Goal: Information Seeking & Learning: Find specific fact

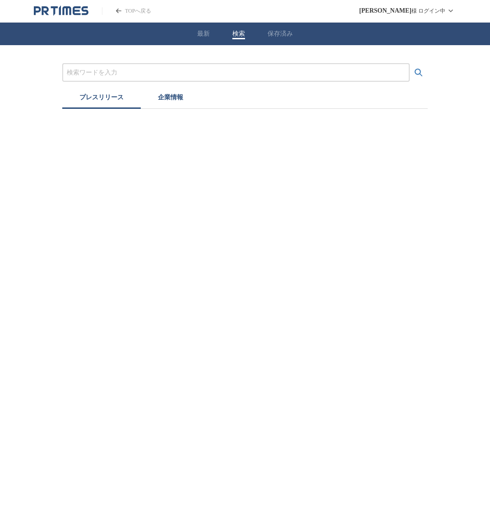
click at [234, 73] on input "プレスリリースおよび企業を検索する" at bounding box center [236, 73] width 338 height 10
type input "さ"
click at [410, 64] on button "検索する" at bounding box center [419, 73] width 18 height 18
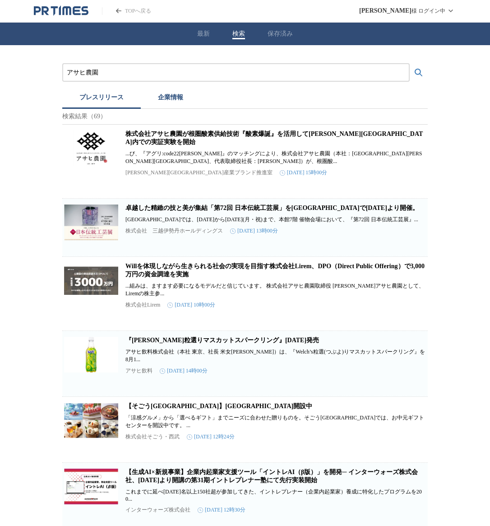
click at [206, 139] on link "株式会社アサヒ農園が根圏酸素供給技術『酸素爆誕』を活用して[PERSON_NAME][GEOGRAPHIC_DATA]内での実証実験を開始" at bounding box center [273, 137] width 297 height 15
click at [160, 70] on input "アサヒ農園" at bounding box center [236, 73] width 338 height 10
type input "サラダ白書"
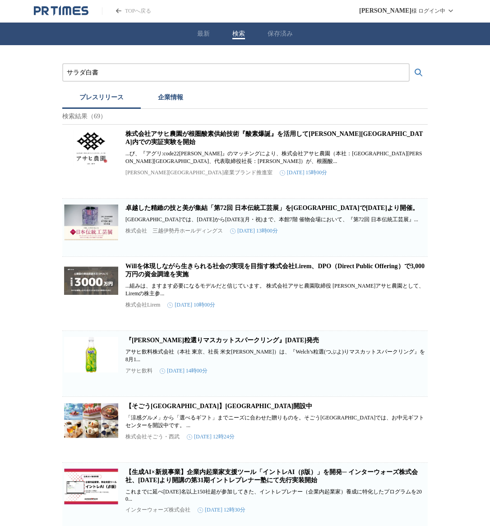
click at [410, 64] on button "検索する" at bounding box center [419, 73] width 18 height 18
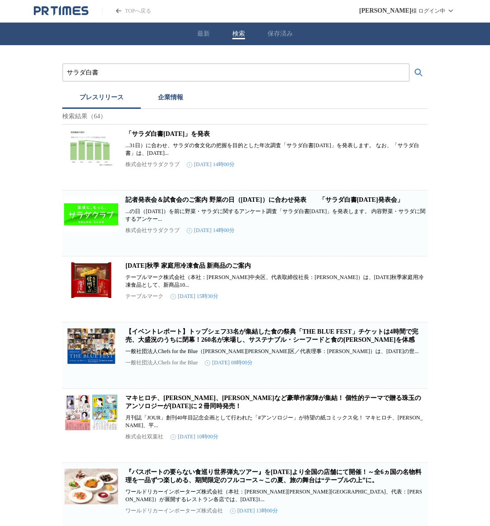
click at [190, 136] on link "「サラダ白書[DATE]」を発表" at bounding box center [167, 133] width 84 height 7
